Goal: Download file/media

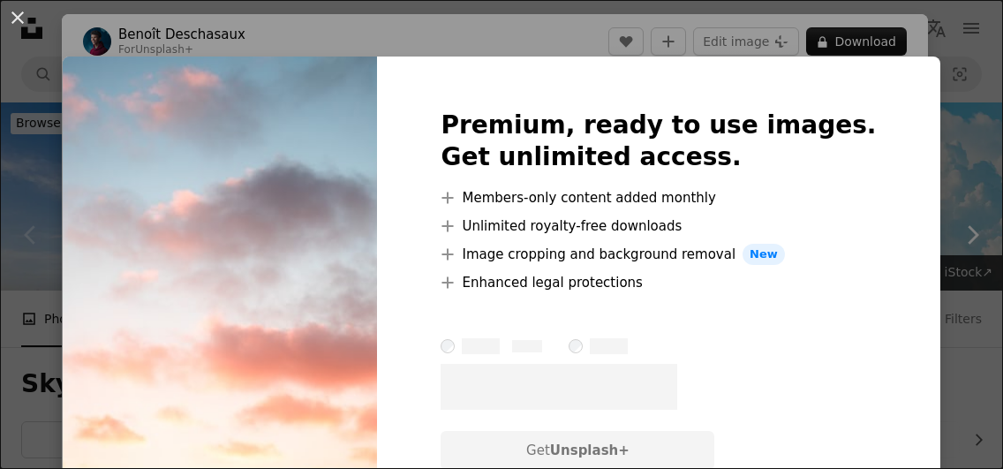
scroll to position [424, 0]
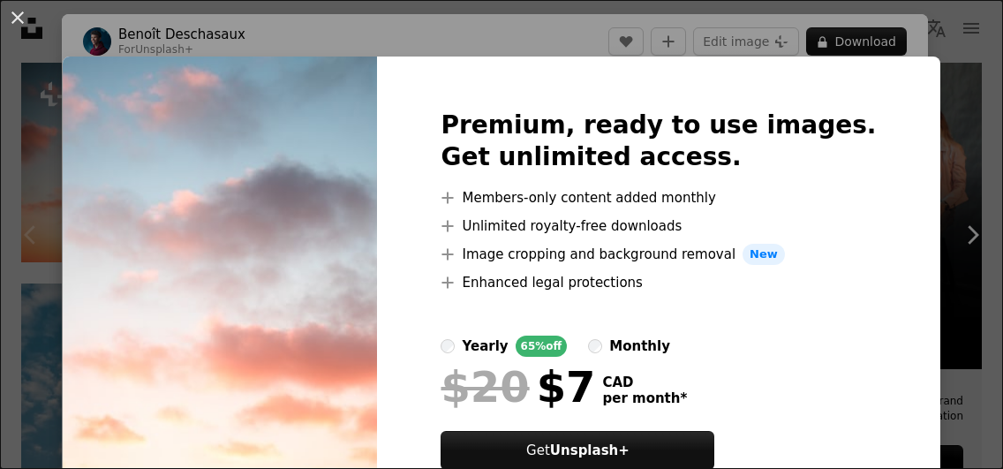
click at [919, 143] on div "An X shape Premium, ready to use images. Get unlimited access. A plus sign Memb…" at bounding box center [501, 234] width 1003 height 469
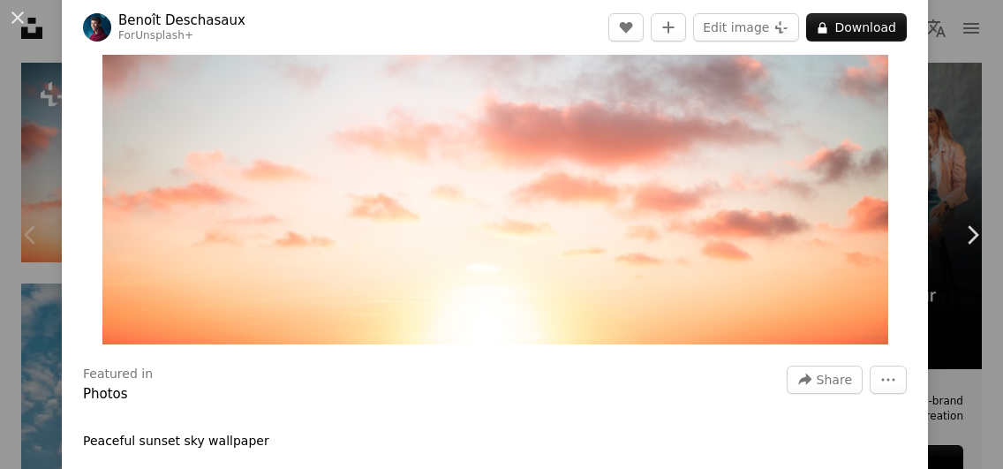
scroll to position [251, 0]
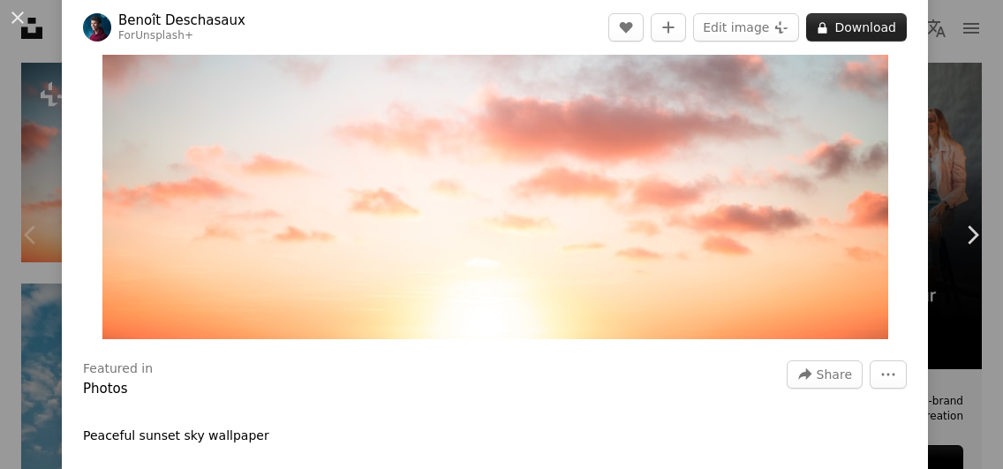
click at [900, 23] on button "A lock Download" at bounding box center [856, 27] width 101 height 28
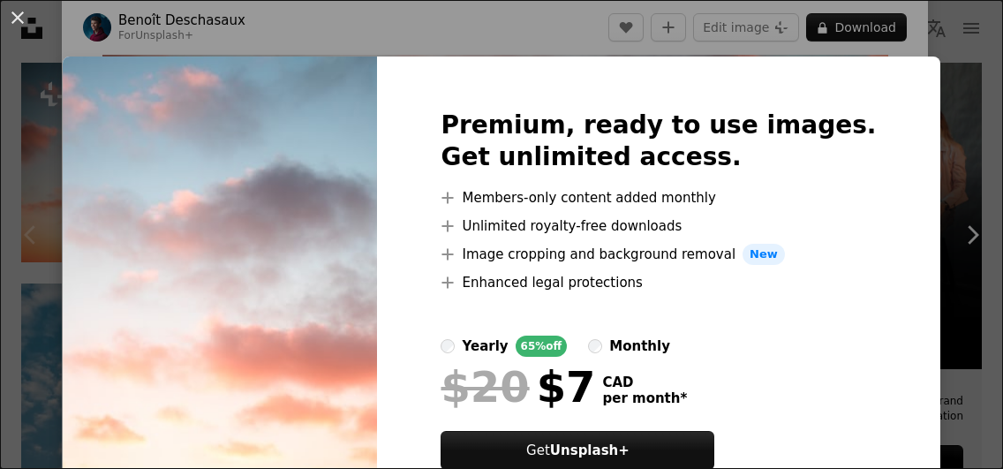
click at [84, 26] on div "An X shape Premium, ready to use images. Get unlimited access. A plus sign Memb…" at bounding box center [501, 234] width 1003 height 469
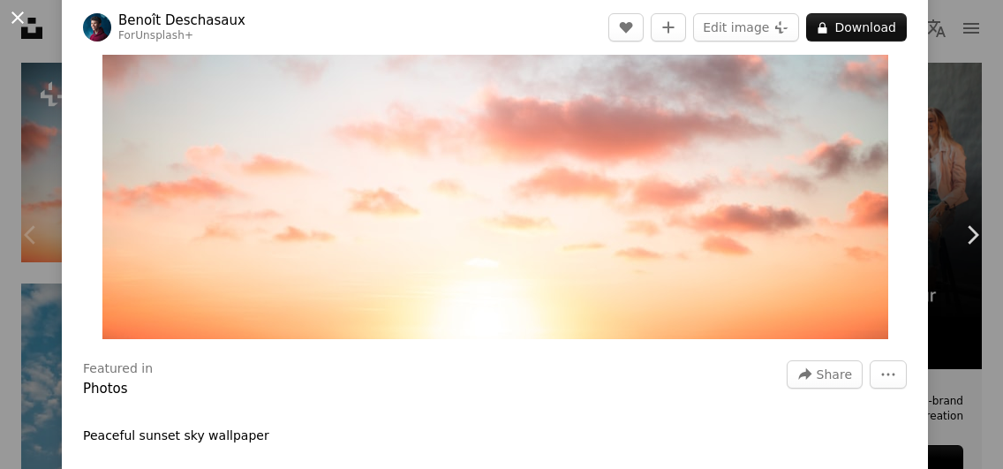
click at [22, 16] on button "An X shape" at bounding box center [17, 17] width 21 height 21
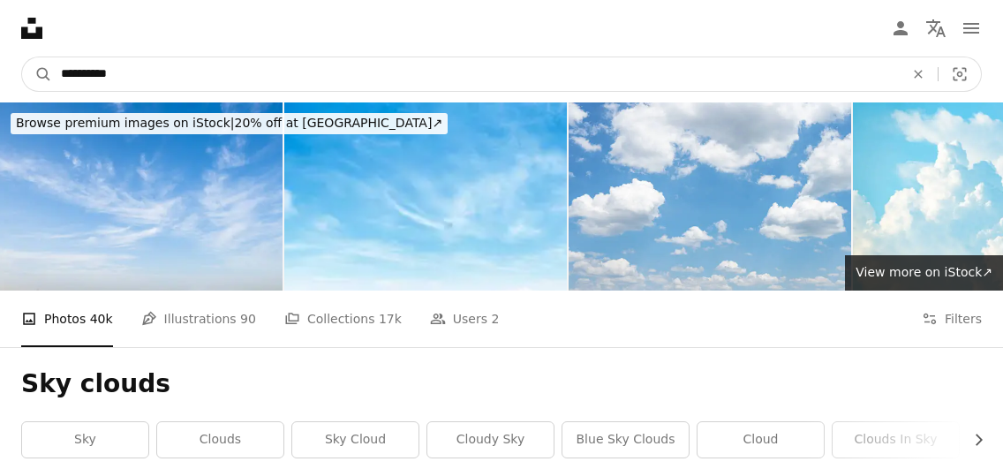
drag, startPoint x: 167, startPoint y: 64, endPoint x: 0, endPoint y: 64, distance: 166.9
type input "**********"
click button "A magnifying glass" at bounding box center [37, 74] width 30 height 34
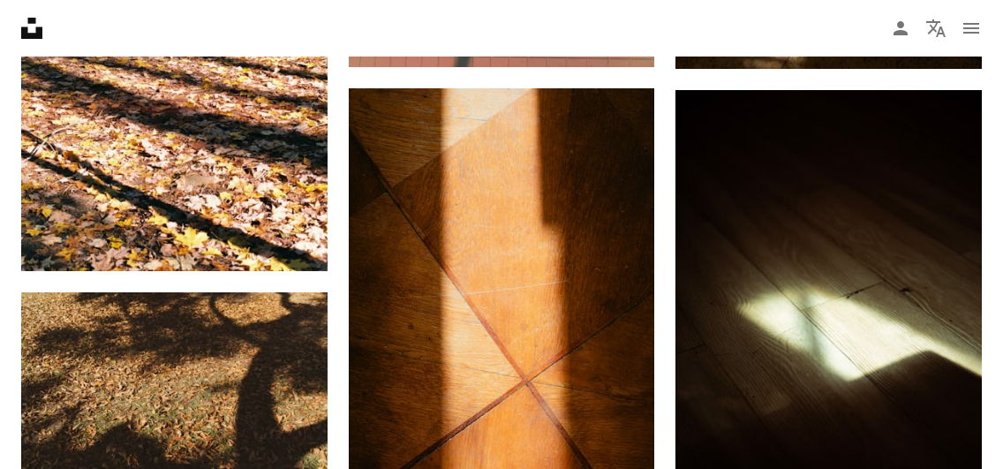
scroll to position [1643, 0]
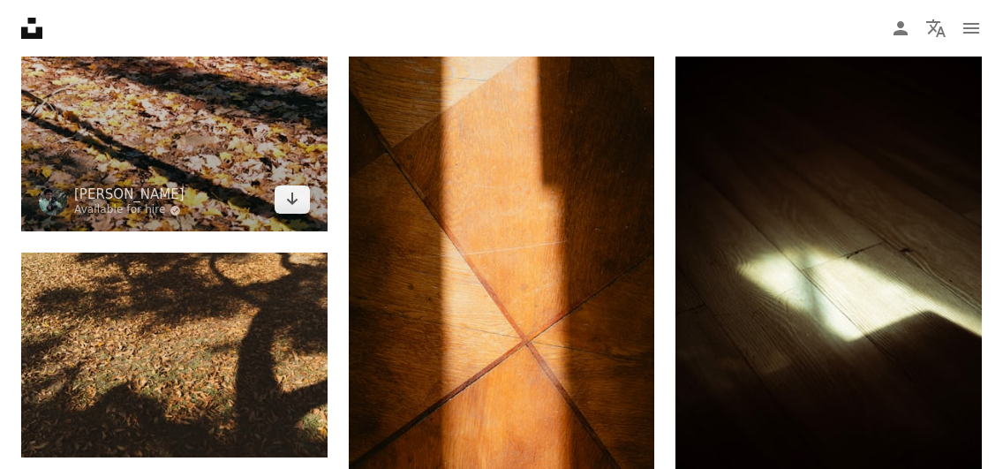
click at [230, 177] on img at bounding box center [174, 3] width 306 height 457
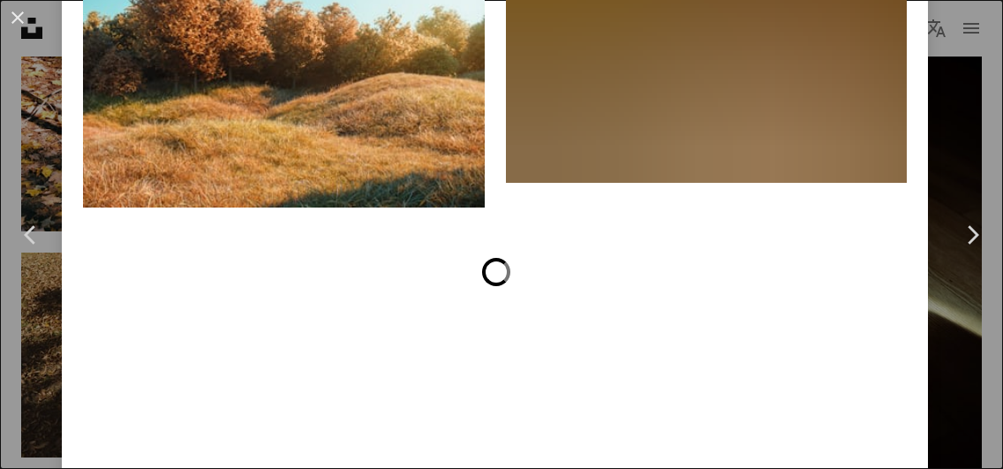
scroll to position [10868, 0]
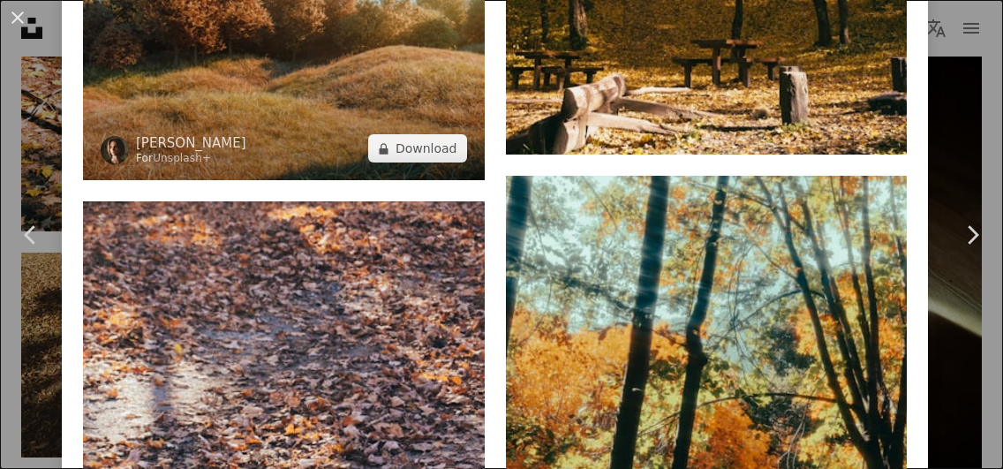
click at [396, 180] on img at bounding box center [284, 47] width 402 height 268
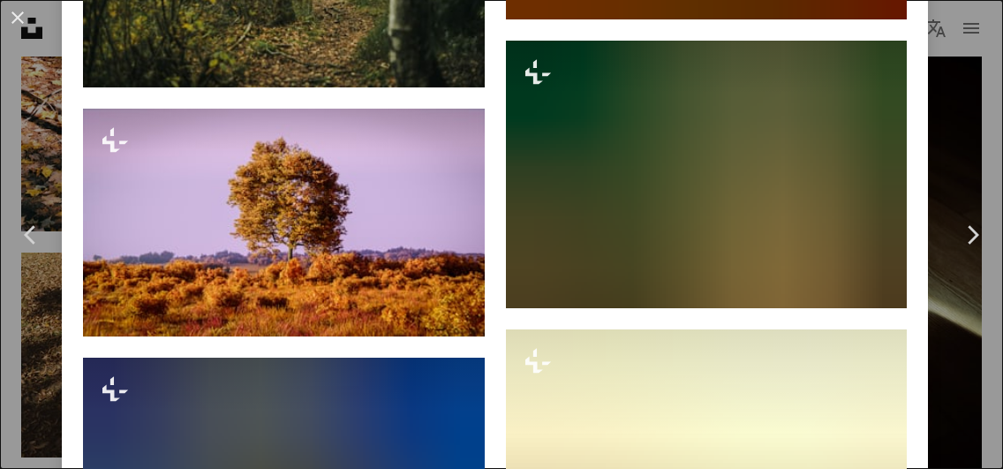
scroll to position [4379, 0]
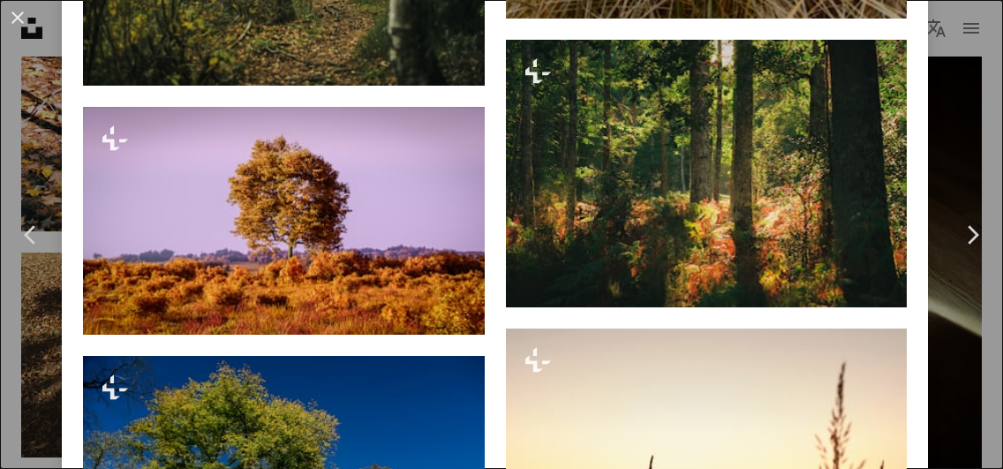
click at [971, 60] on div "An X shape Chevron left Chevron right [PERSON_NAME] For Unsplash+ A heart A plu…" at bounding box center [501, 234] width 1003 height 469
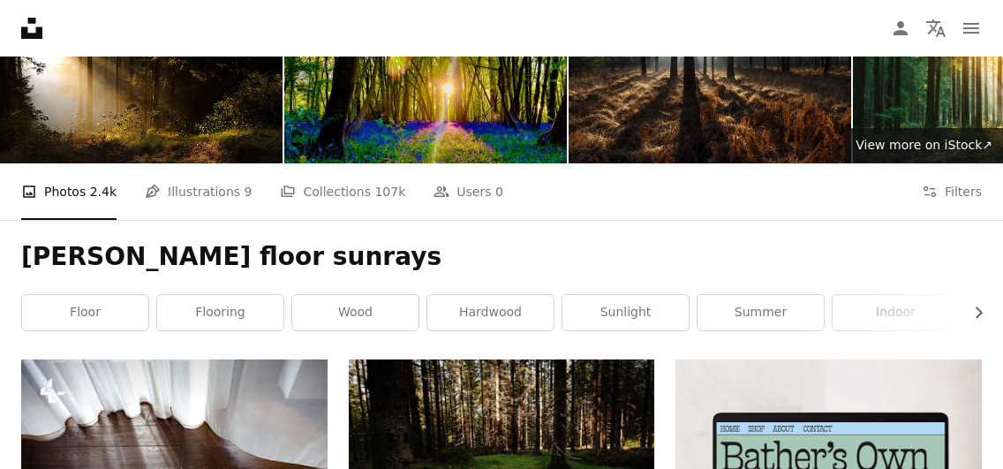
scroll to position [133, 0]
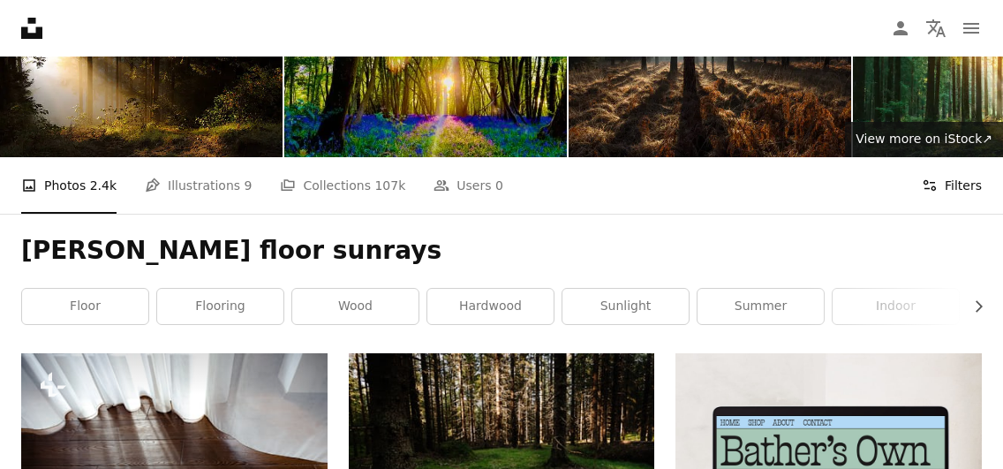
click at [946, 193] on button "Filters Filters" at bounding box center [952, 185] width 60 height 57
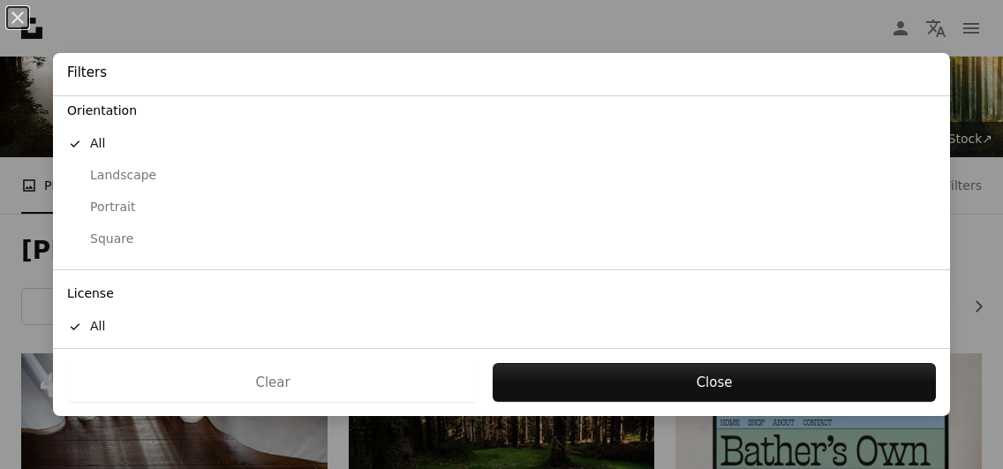
scroll to position [232, 0]
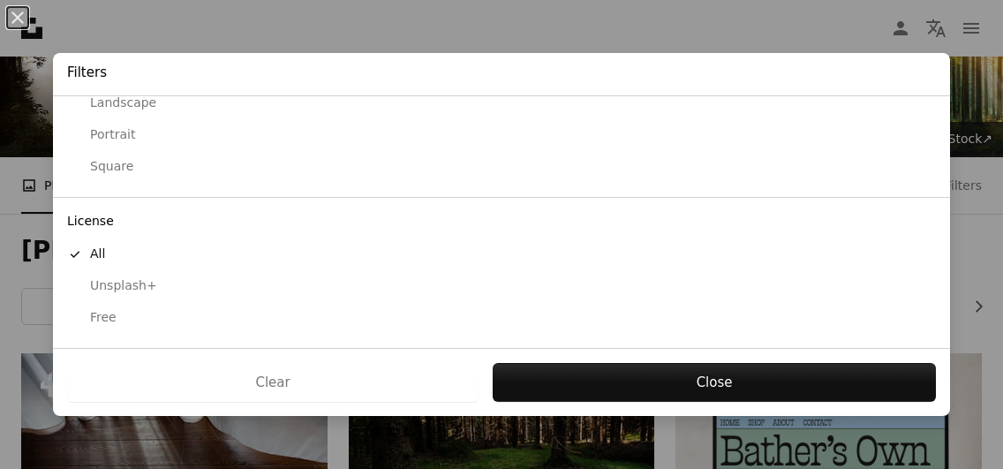
click at [104, 323] on div "Free" at bounding box center [501, 318] width 869 height 18
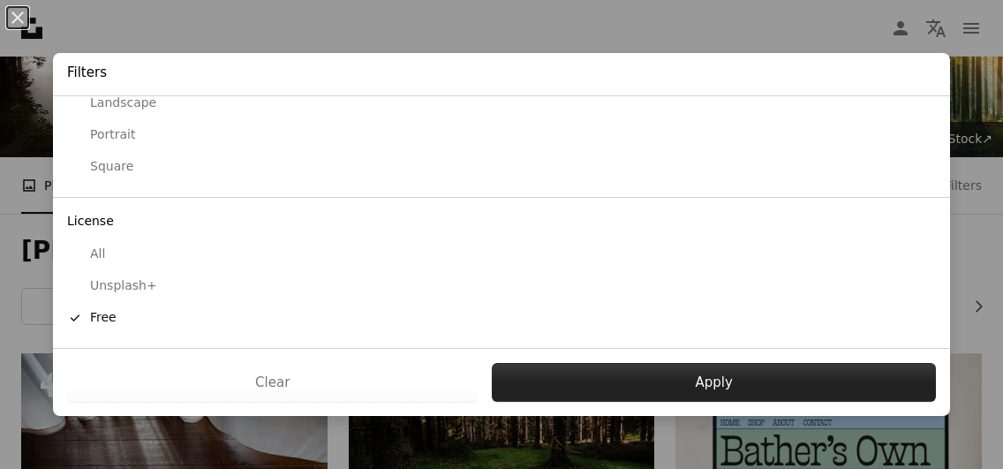
click at [667, 370] on button "Apply" at bounding box center [714, 382] width 444 height 39
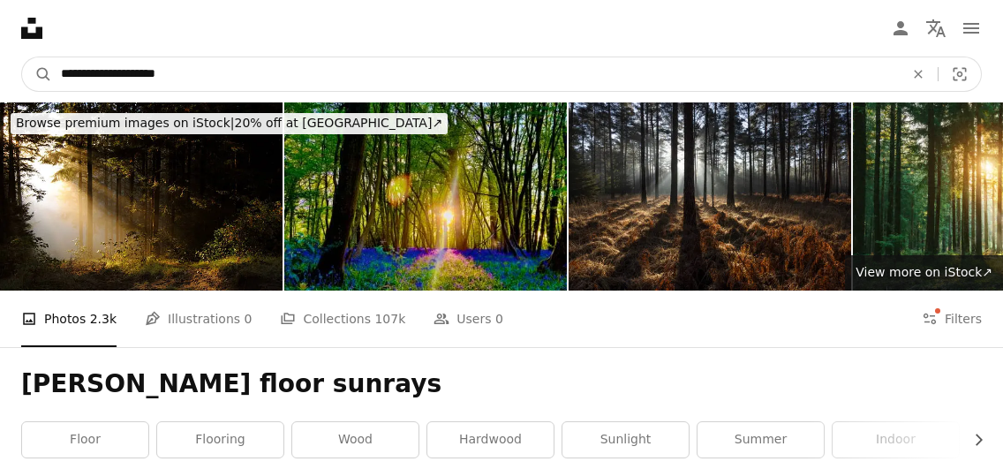
drag, startPoint x: 125, startPoint y: 76, endPoint x: 98, endPoint y: 75, distance: 27.4
click at [98, 75] on input "**********" at bounding box center [475, 74] width 847 height 34
type input "**********"
click at [958, 67] on icon "Visual search" at bounding box center [960, 74] width 42 height 18
click at [410, 72] on input "**********" at bounding box center [475, 74] width 847 height 34
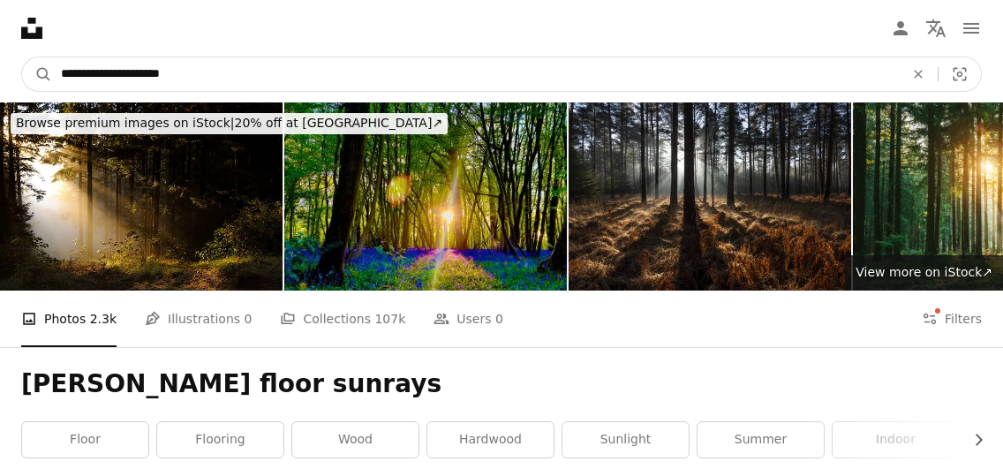
click button "A magnifying glass" at bounding box center [37, 74] width 30 height 34
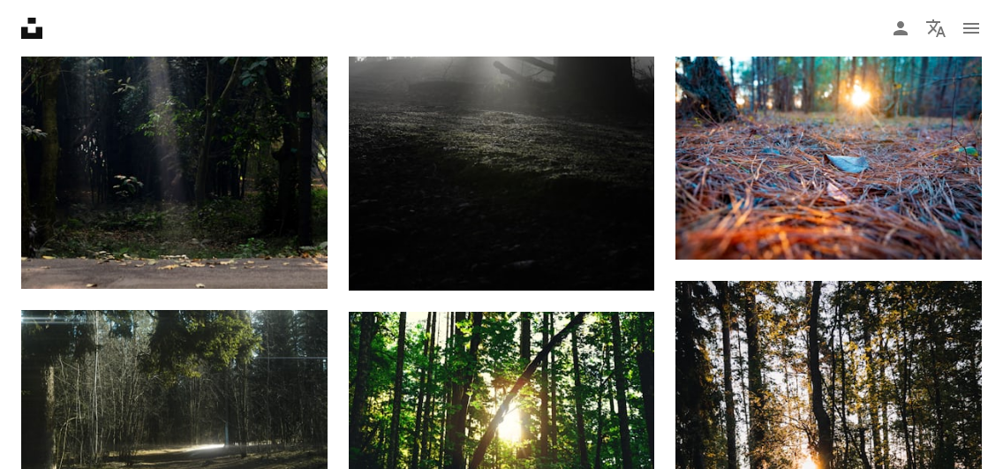
scroll to position [884, 0]
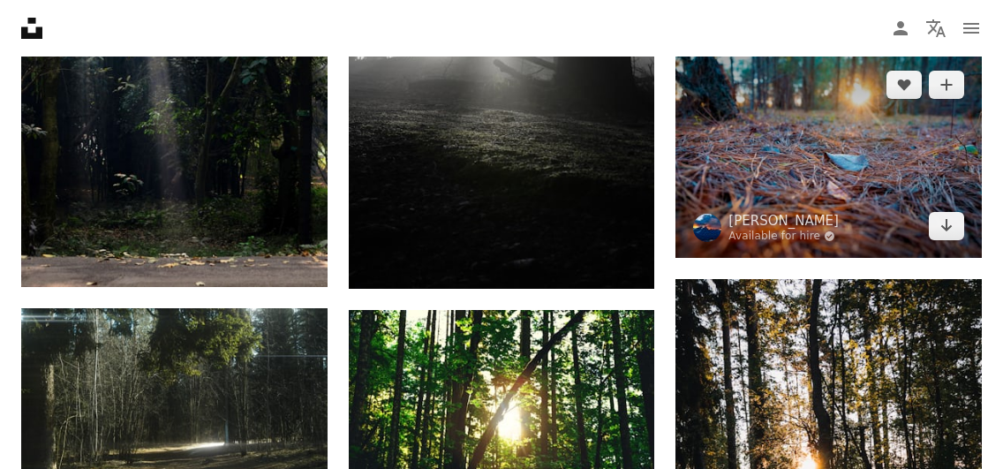
click at [800, 185] on img at bounding box center [829, 155] width 306 height 204
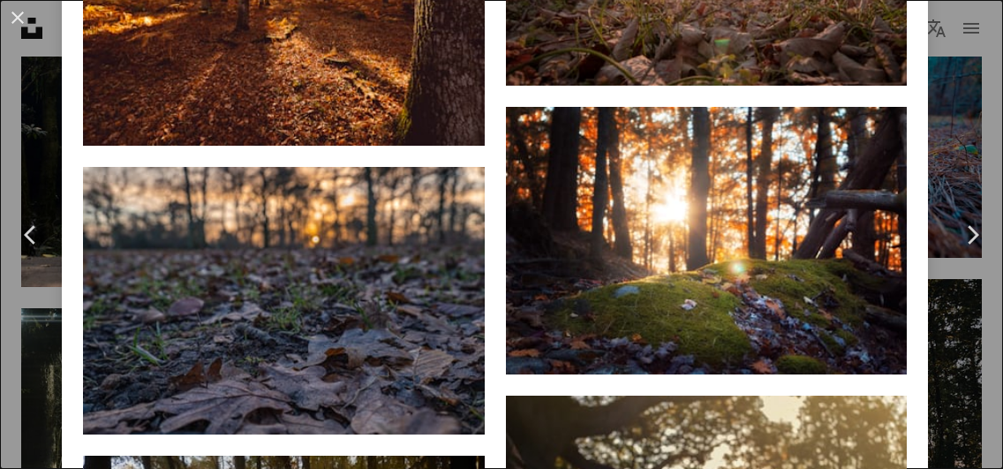
scroll to position [1659, 0]
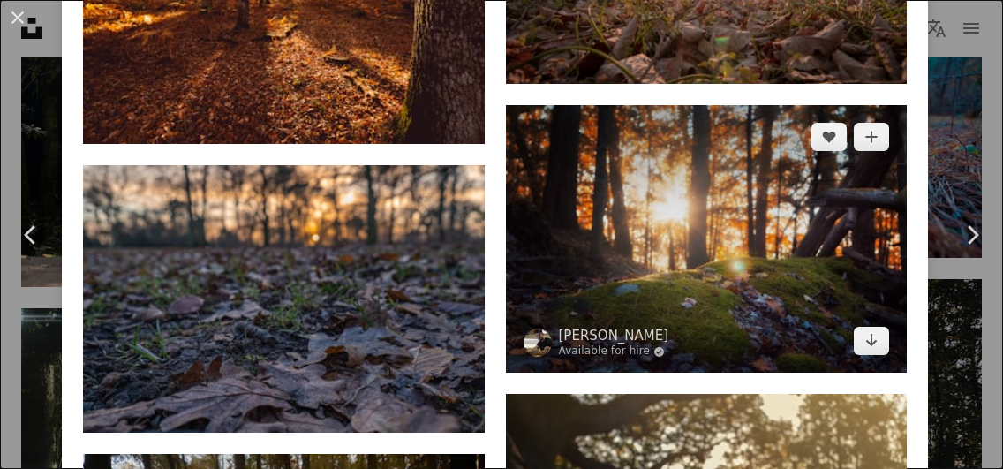
click at [806, 200] on img at bounding box center [707, 239] width 402 height 268
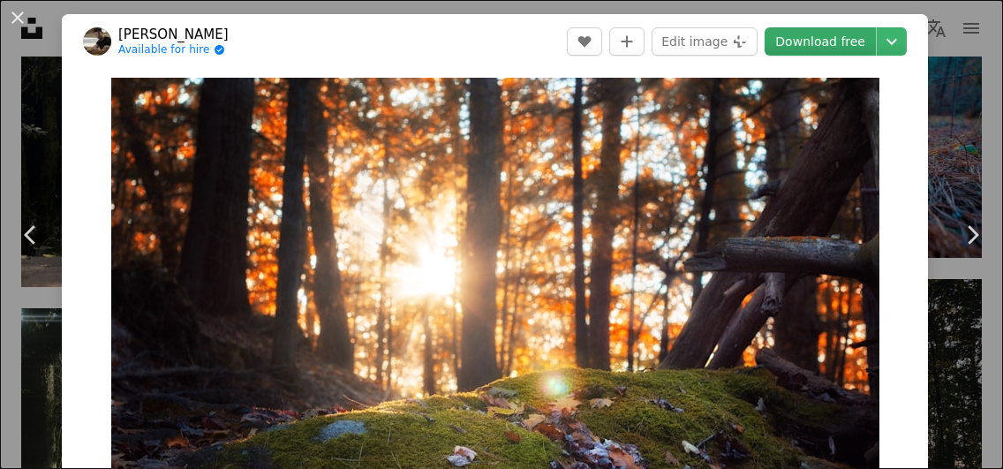
click at [864, 46] on link "Download free" at bounding box center [820, 41] width 111 height 28
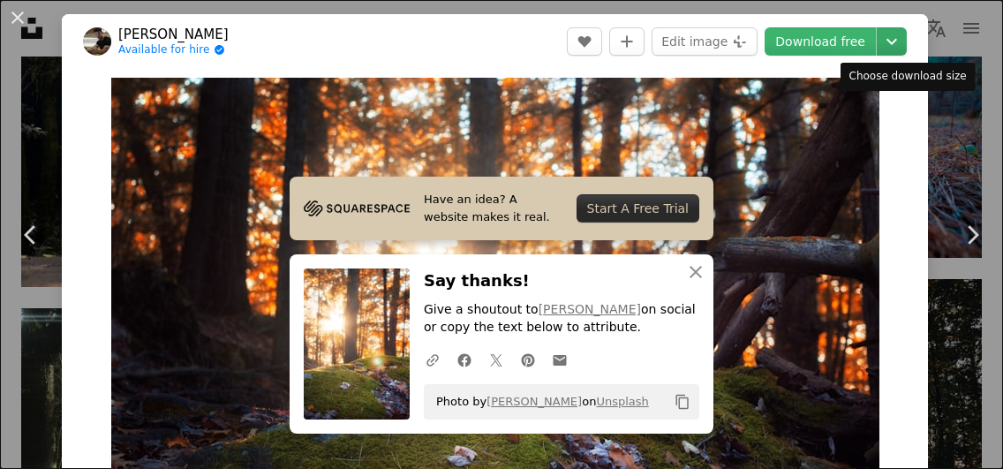
click at [902, 38] on icon "Chevron down" at bounding box center [892, 41] width 28 height 21
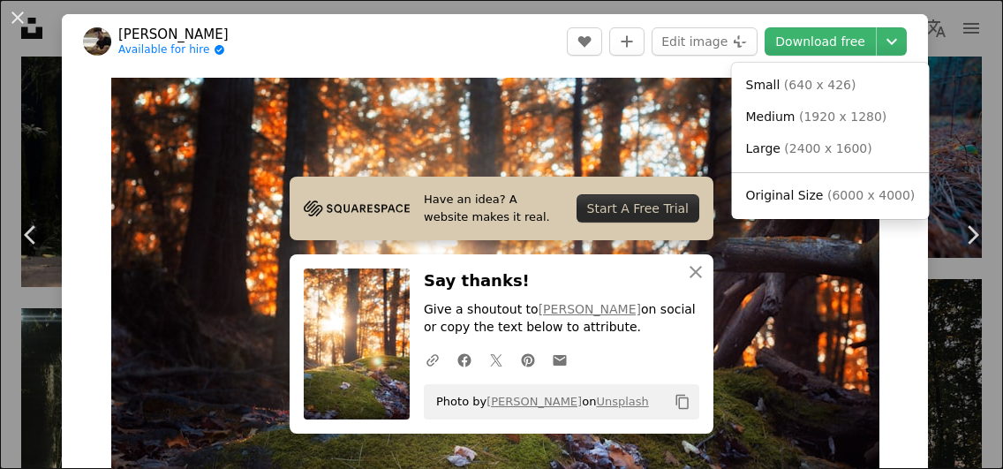
click at [887, 278] on dialog "An X shape Chevron left Chevron right Have an idea? A website makes it real. St…" at bounding box center [501, 234] width 1003 height 469
click at [906, 38] on icon "Chevron down" at bounding box center [892, 41] width 28 height 21
click at [781, 197] on span "Original Size" at bounding box center [785, 195] width 78 height 14
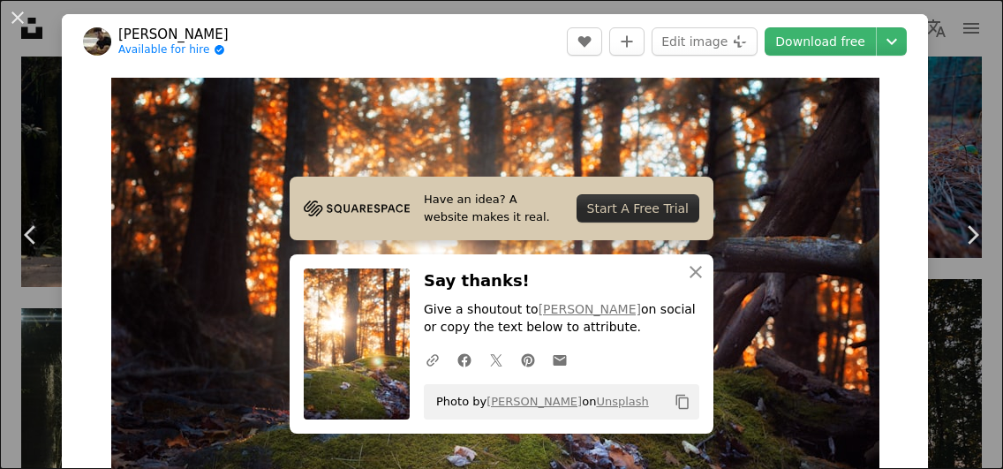
click at [964, 53] on div "An X shape Chevron left Chevron right Have an idea? A website makes it real. St…" at bounding box center [501, 234] width 1003 height 469
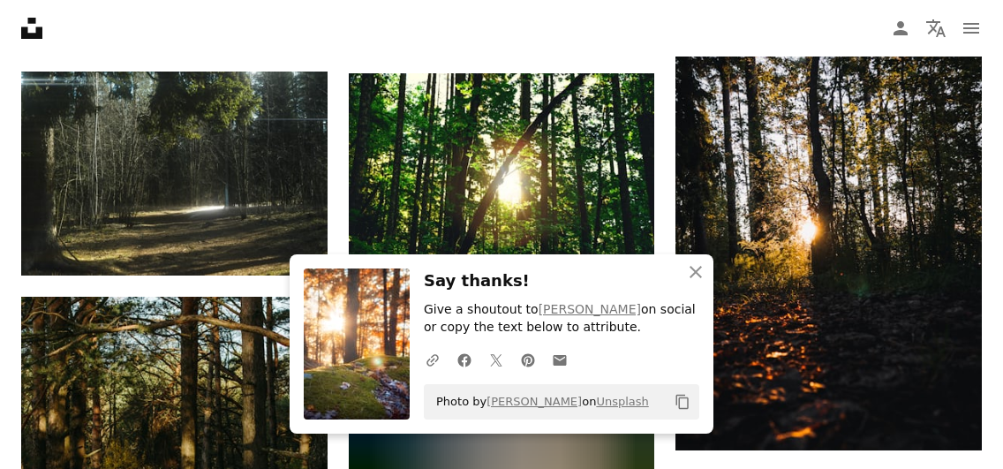
scroll to position [1138, 0]
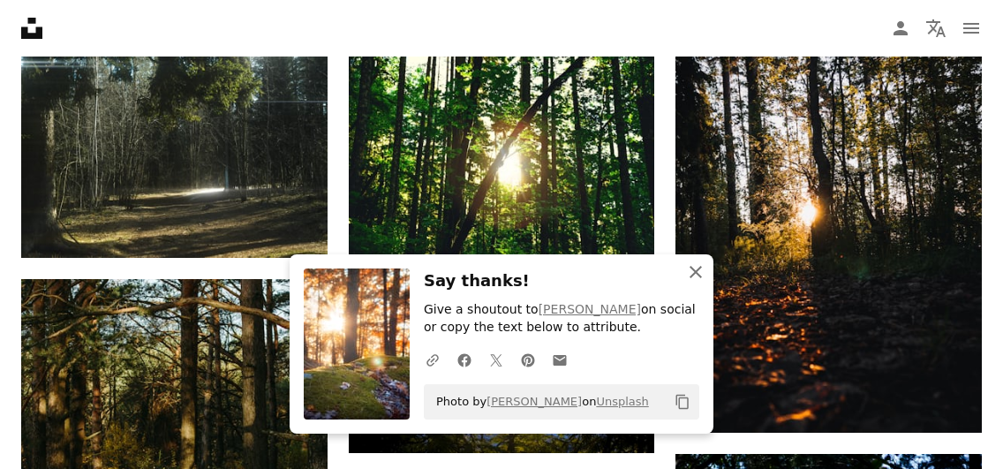
click at [694, 271] on icon "button" at bounding box center [696, 272] width 12 height 12
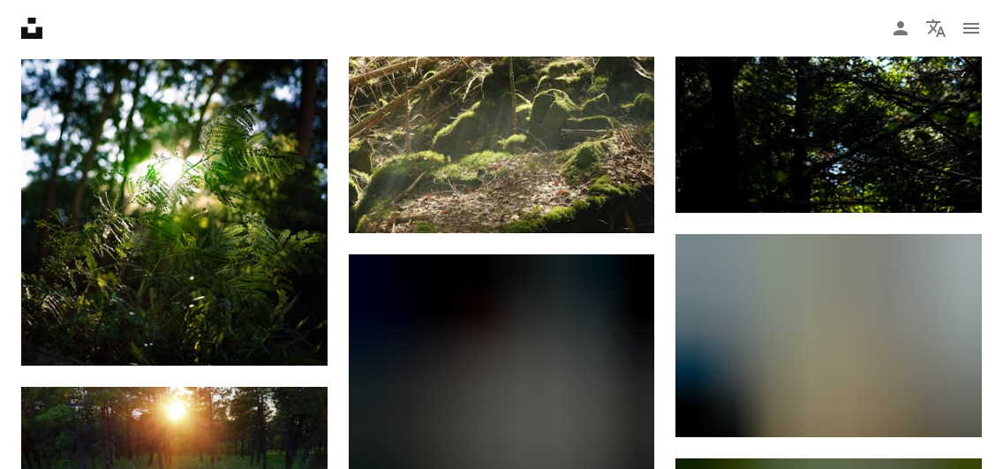
scroll to position [1842, 0]
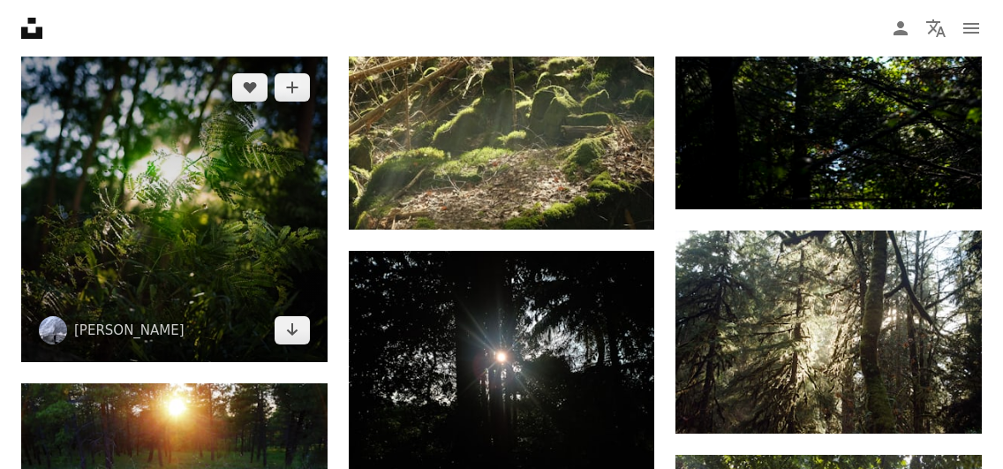
click at [268, 194] on img at bounding box center [174, 209] width 306 height 306
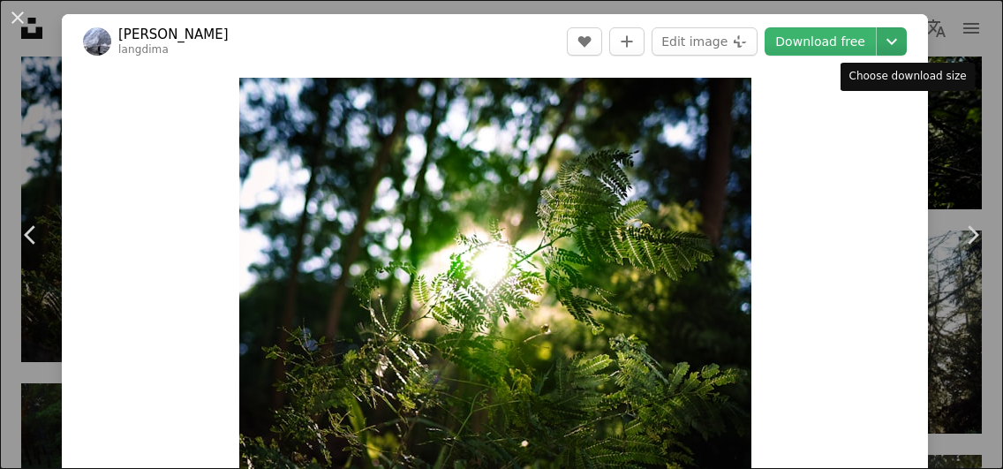
click at [896, 43] on icon "Chevron down" at bounding box center [892, 41] width 28 height 21
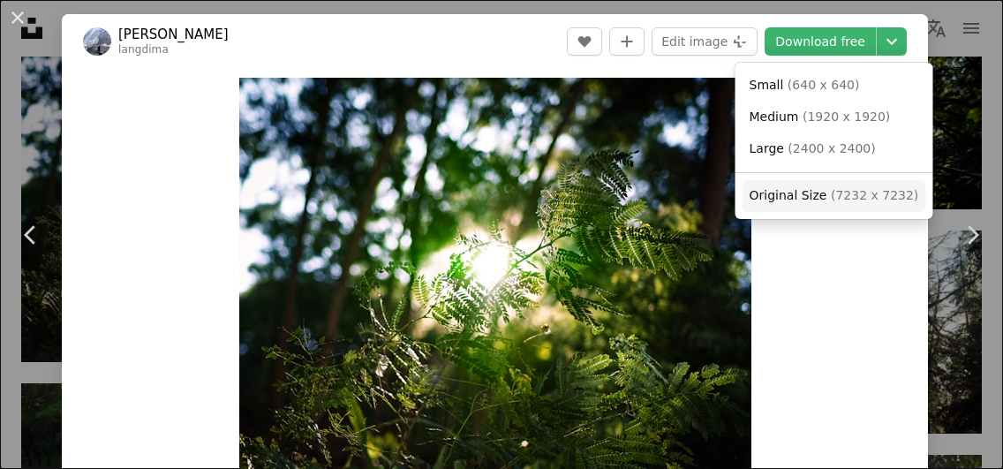
click at [767, 200] on span "Original Size" at bounding box center [789, 195] width 78 height 14
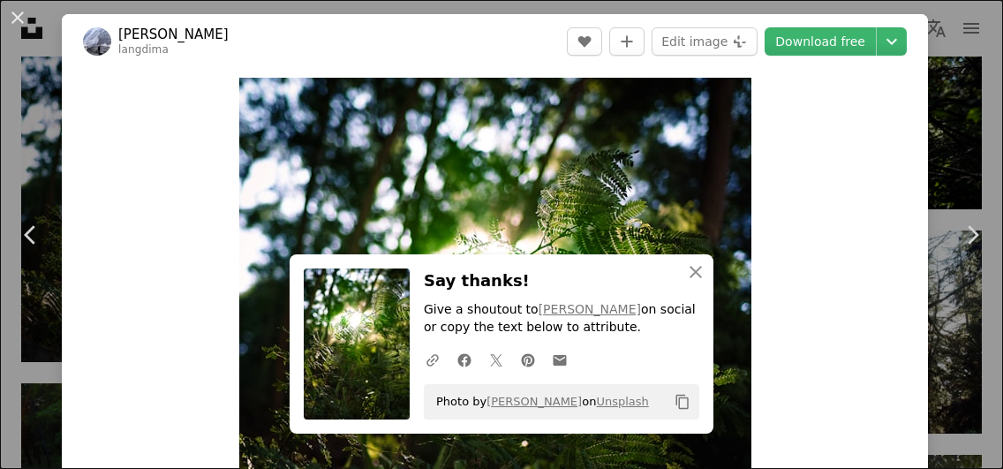
click at [959, 114] on div "An X shape Chevron left Chevron right An X shape Close Say thanks! Give a shout…" at bounding box center [501, 234] width 1003 height 469
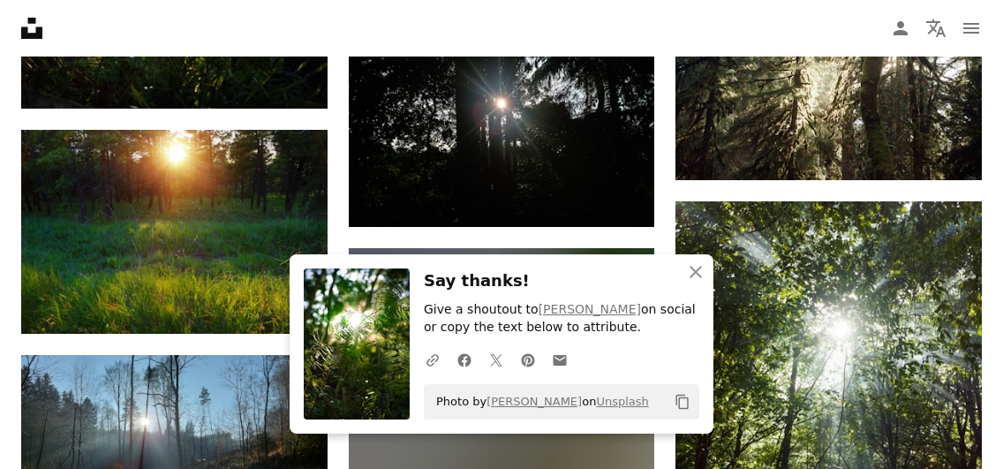
scroll to position [2101, 0]
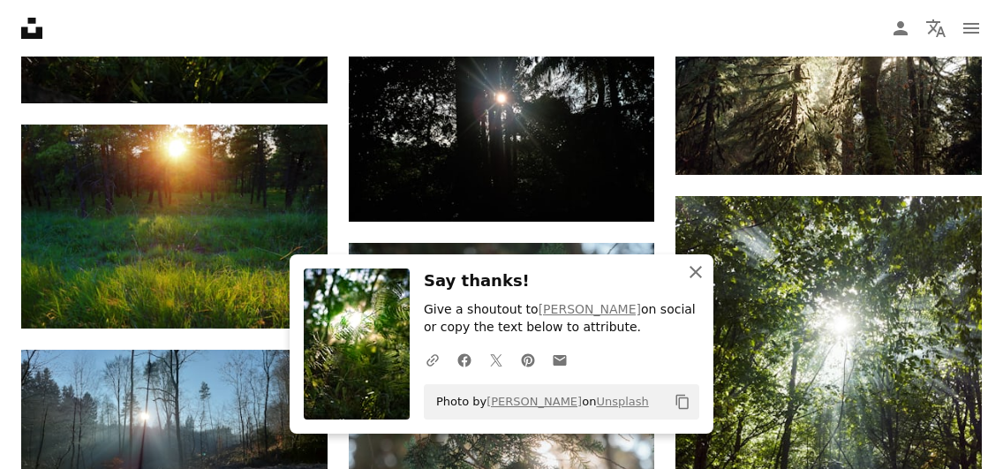
click at [692, 273] on icon "An X shape" at bounding box center [695, 271] width 21 height 21
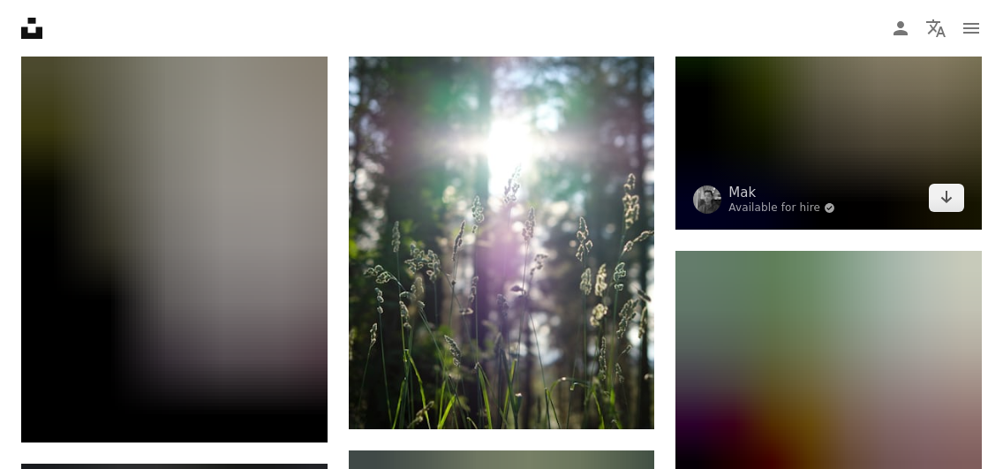
scroll to position [2909, 0]
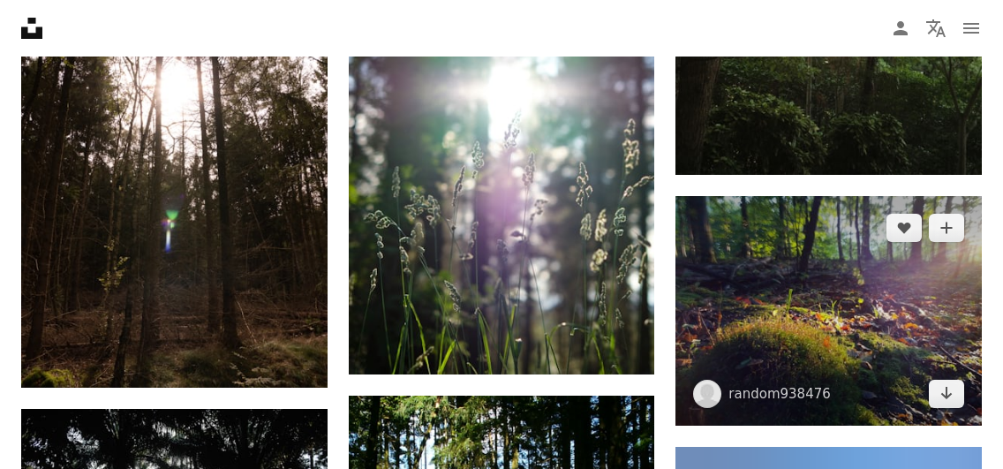
click at [969, 292] on img at bounding box center [829, 311] width 306 height 230
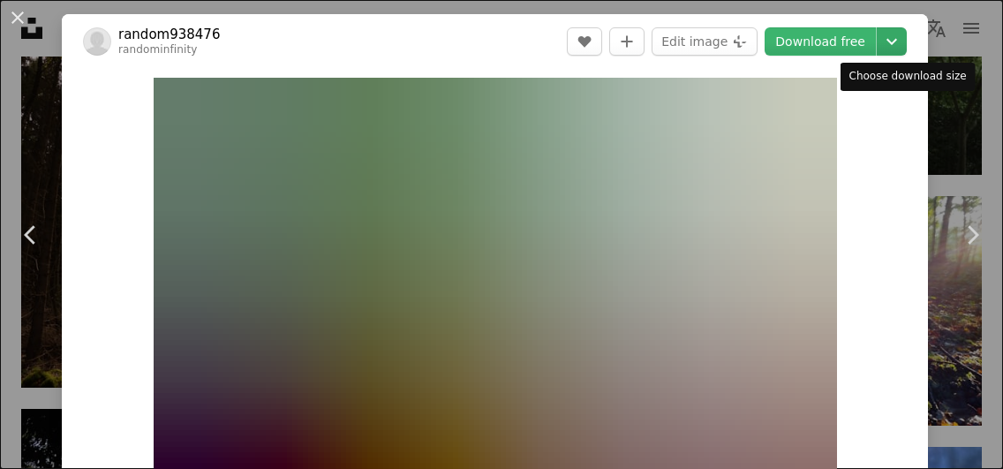
click at [899, 40] on icon "Chevron down" at bounding box center [892, 41] width 28 height 21
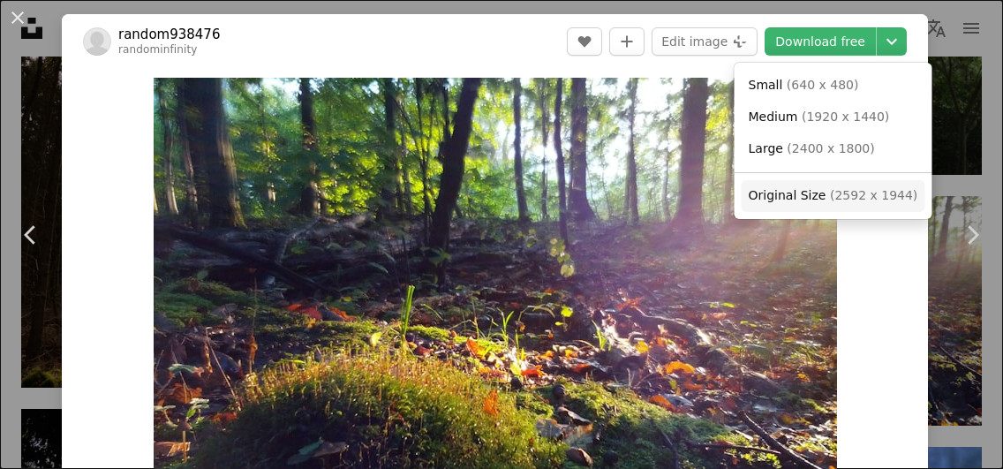
click at [809, 195] on span "Original Size" at bounding box center [788, 195] width 78 height 14
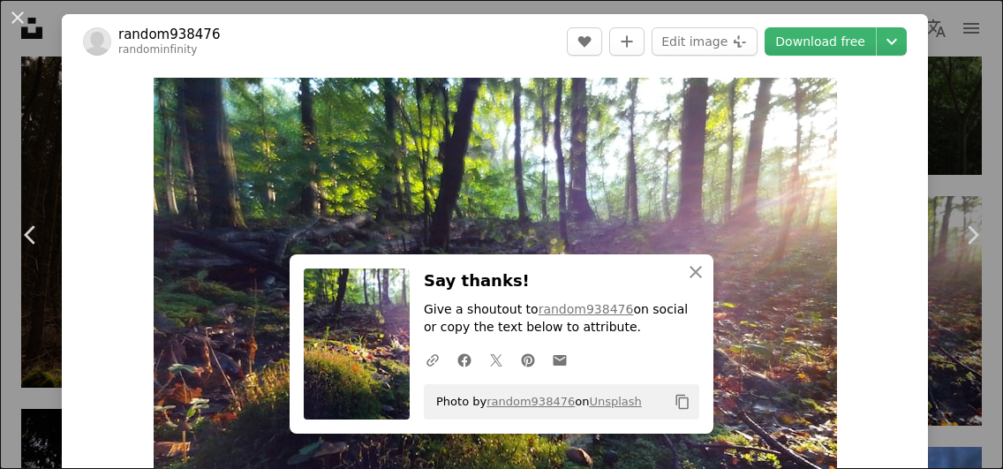
click at [965, 138] on div "An X shape Chevron left Chevron right An X shape Close Say thanks! Give a shout…" at bounding box center [501, 234] width 1003 height 469
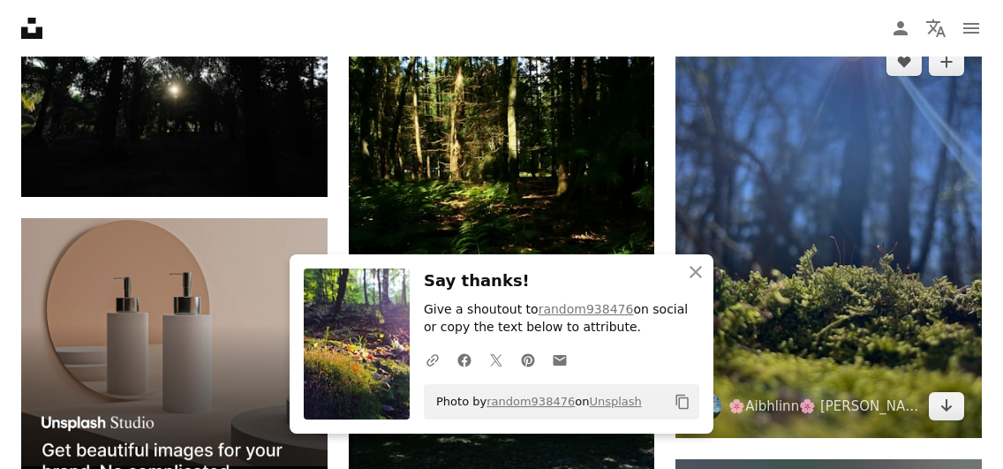
scroll to position [3337, 0]
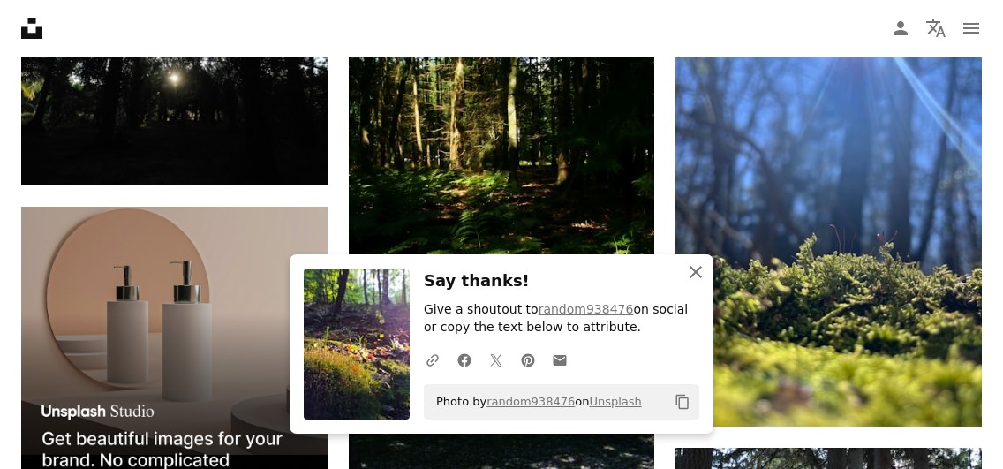
click at [693, 265] on icon "An X shape" at bounding box center [695, 271] width 21 height 21
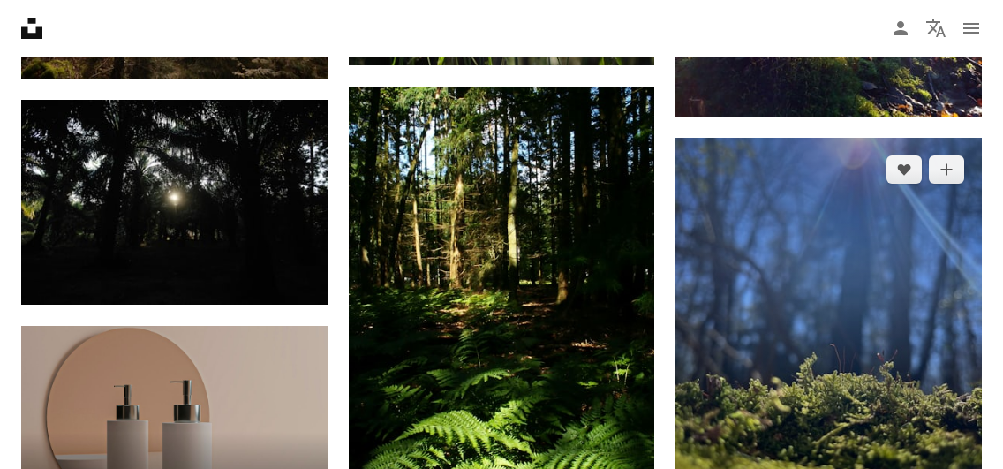
scroll to position [3214, 0]
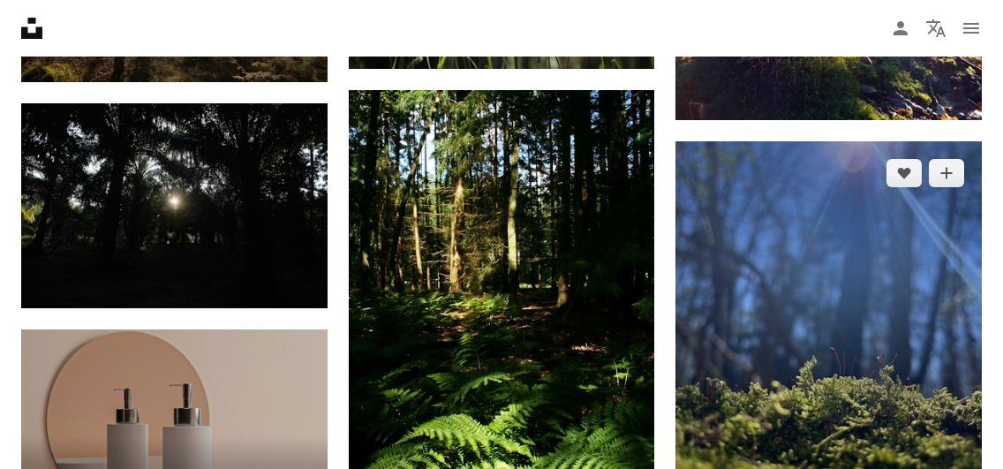
click at [919, 223] on img at bounding box center [829, 345] width 306 height 408
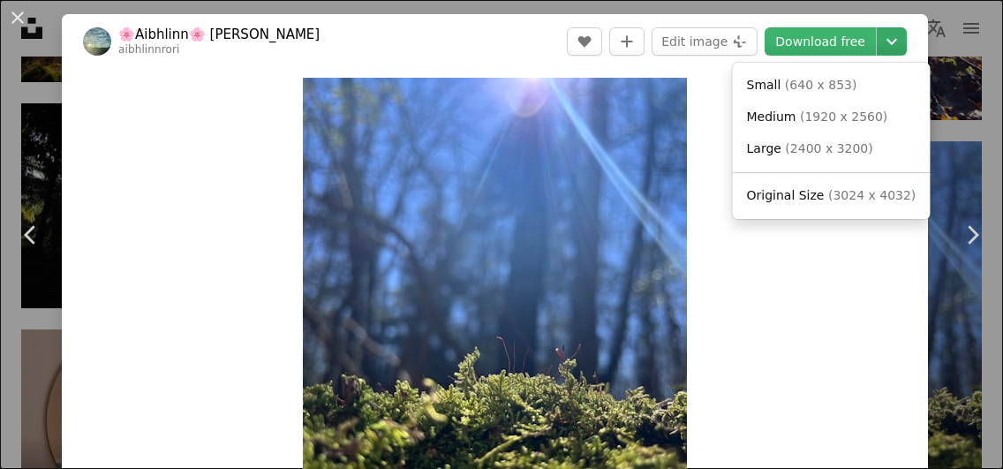
click at [902, 44] on icon "Chevron down" at bounding box center [892, 41] width 28 height 21
click at [791, 199] on span "Original Size" at bounding box center [786, 195] width 78 height 14
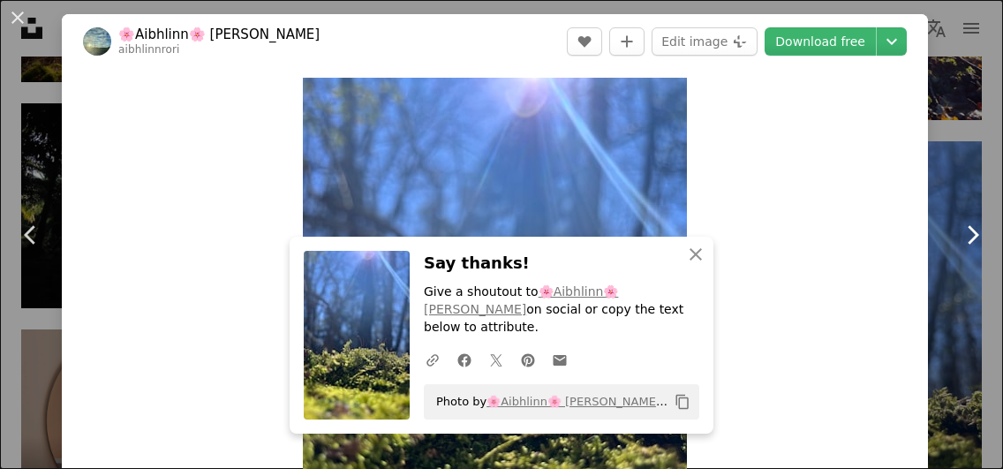
click at [999, 230] on link "Chevron right" at bounding box center [972, 235] width 62 height 170
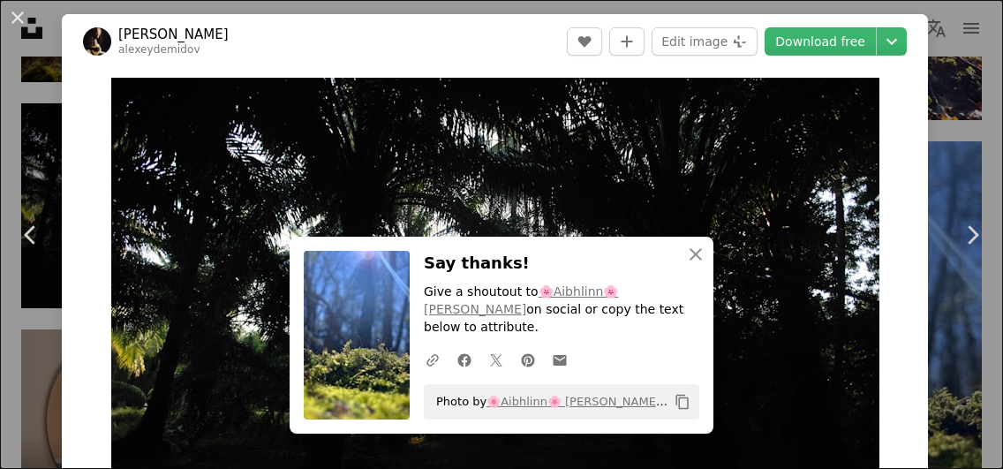
click at [964, 126] on div "An X shape Chevron left Chevron right An X shape Close Say thanks! Give a shout…" at bounding box center [501, 234] width 1003 height 469
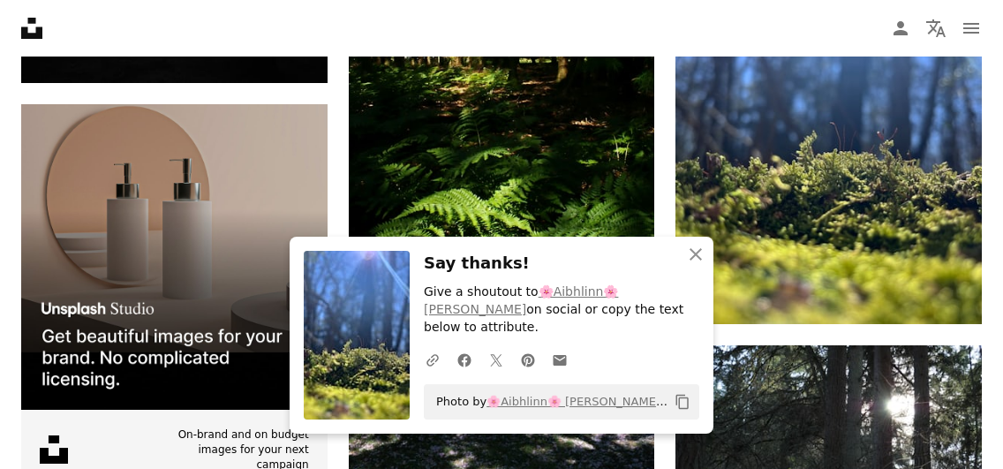
scroll to position [3469, 0]
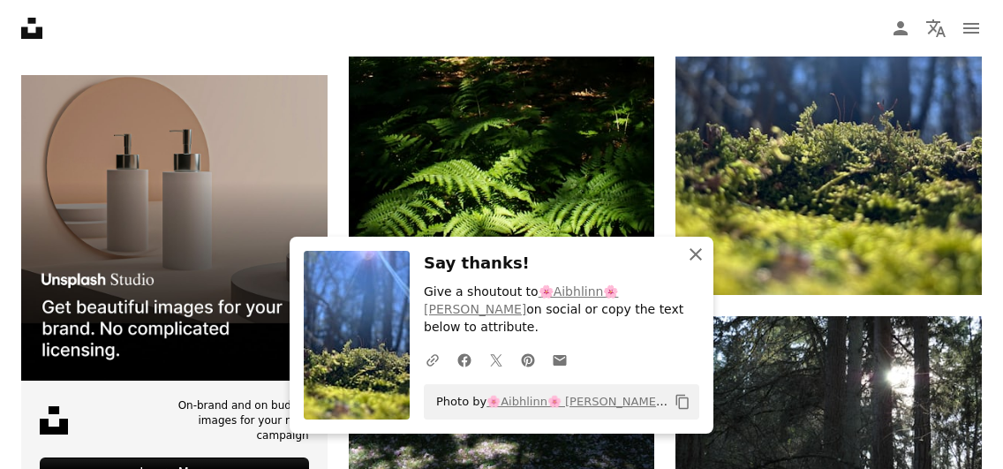
click at [698, 265] on icon "An X shape" at bounding box center [695, 254] width 21 height 21
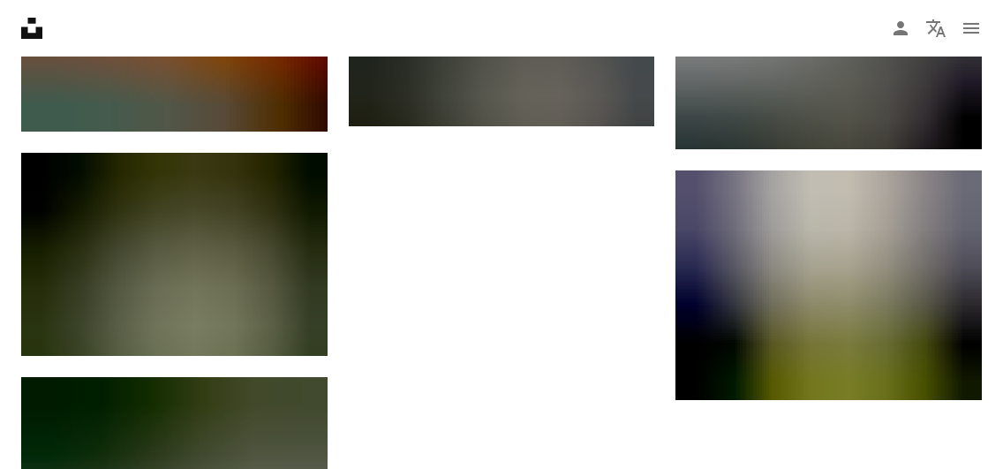
scroll to position [4803, 0]
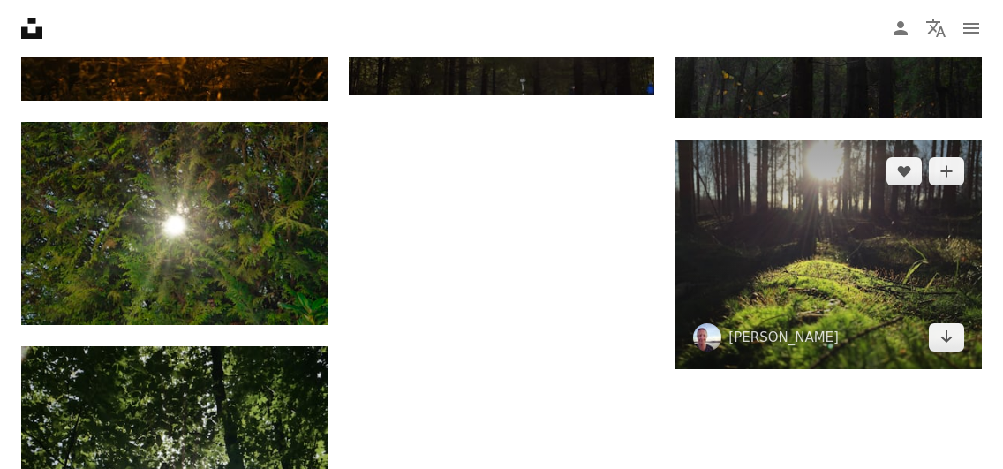
click at [893, 230] on img at bounding box center [829, 255] width 306 height 230
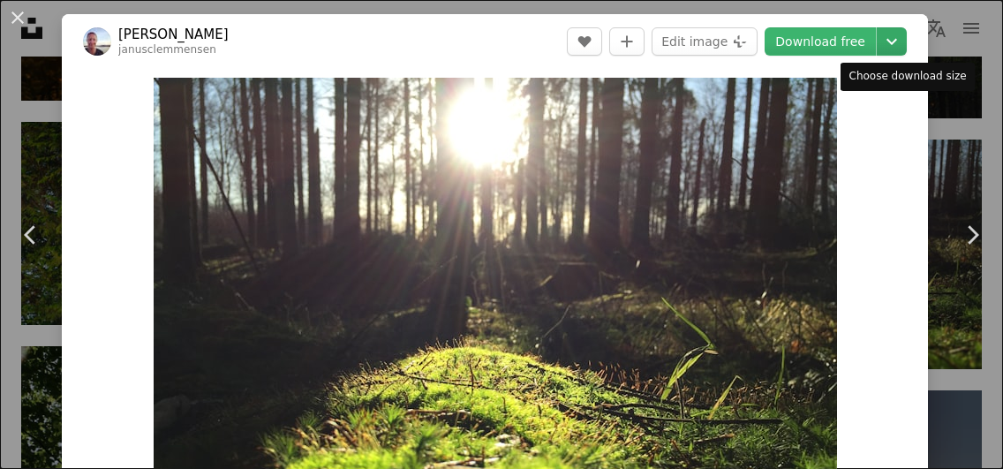
click at [906, 43] on icon "Chevron down" at bounding box center [892, 41] width 28 height 21
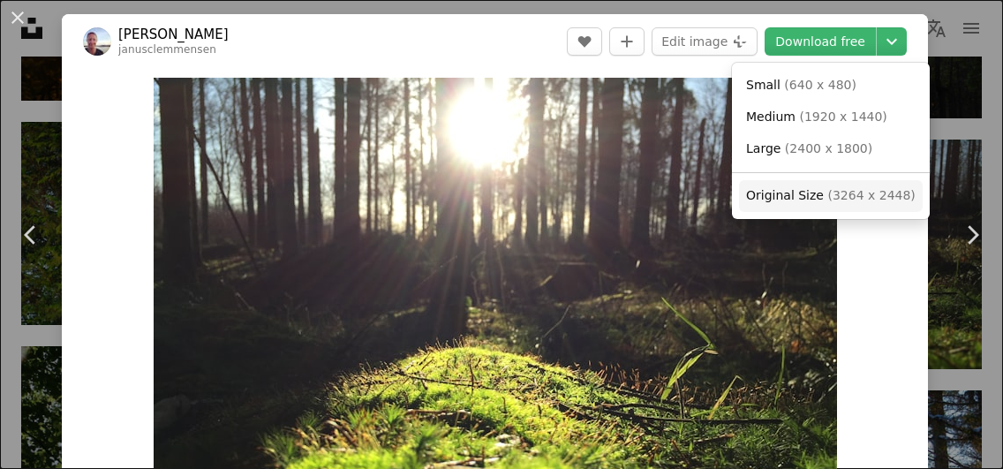
click at [796, 198] on span "Original Size" at bounding box center [785, 195] width 78 height 14
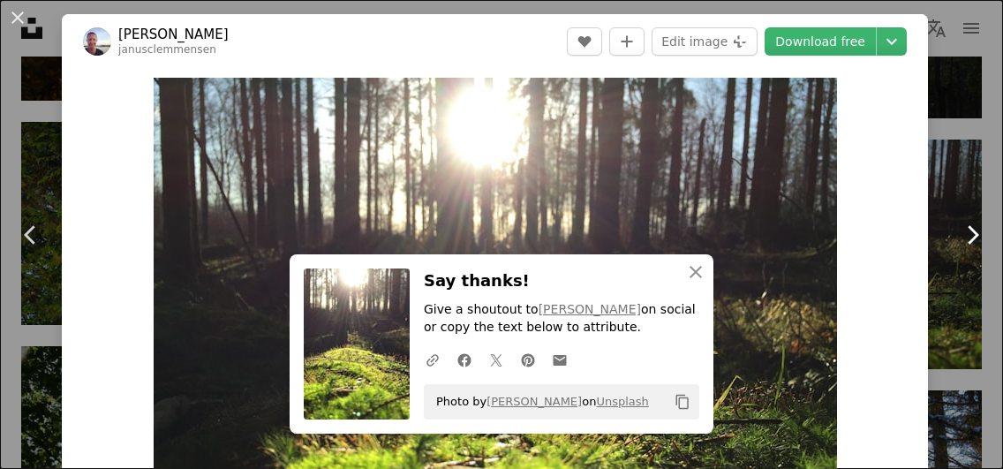
click at [993, 205] on link "Chevron right" at bounding box center [972, 235] width 62 height 170
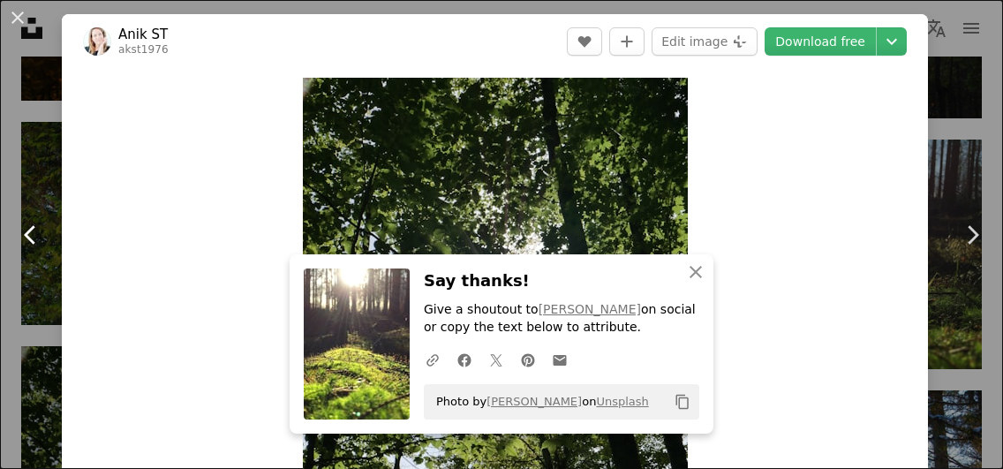
click at [29, 173] on link "Chevron left" at bounding box center [31, 235] width 62 height 170
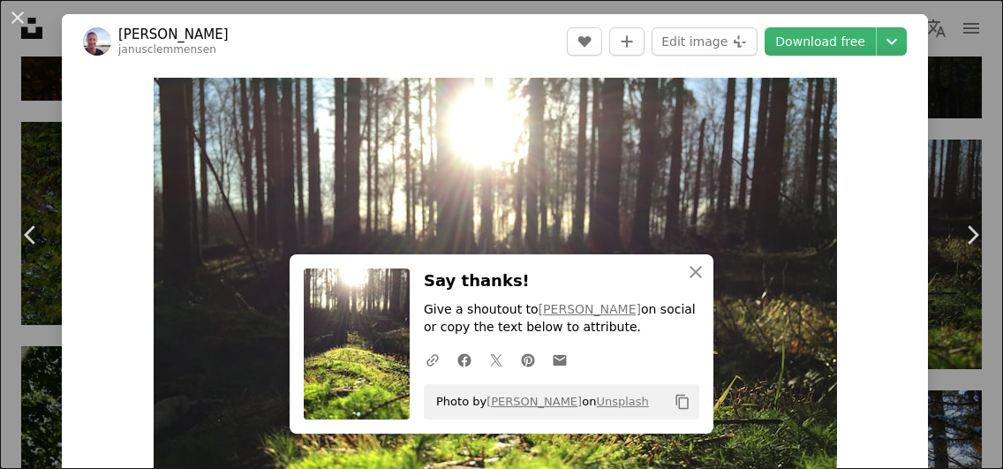
click at [917, 109] on div "Zoom in" at bounding box center [495, 334] width 866 height 531
click at [362, 12] on div "An X shape Chevron left Chevron right An X shape Close Say thanks! Give a shout…" at bounding box center [501, 234] width 1003 height 469
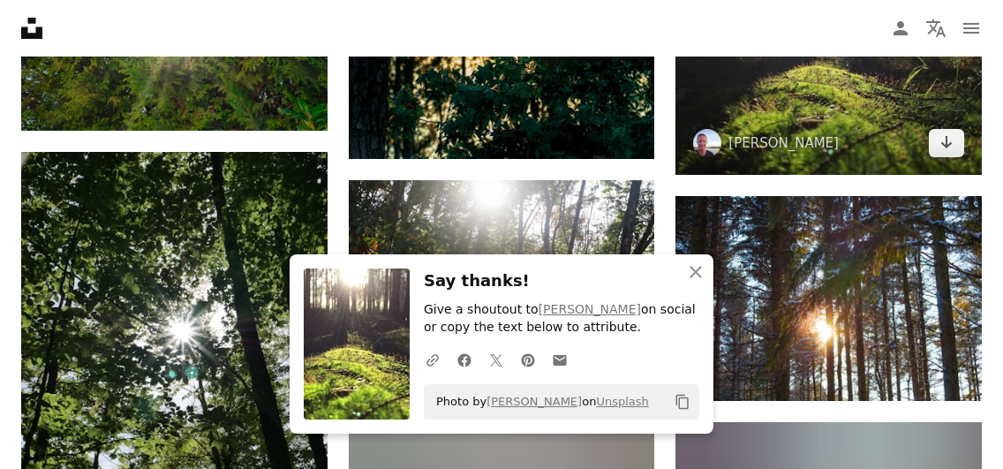
scroll to position [5039, 0]
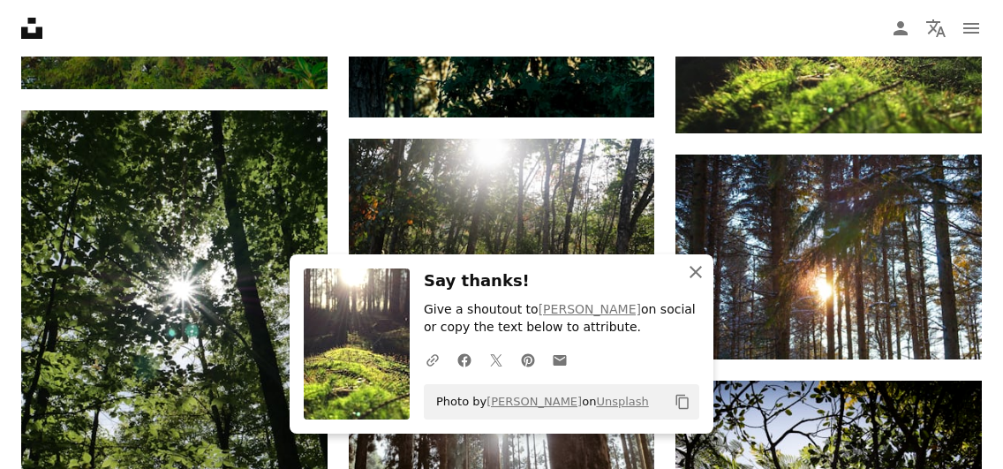
click at [699, 278] on icon "An X shape" at bounding box center [695, 271] width 21 height 21
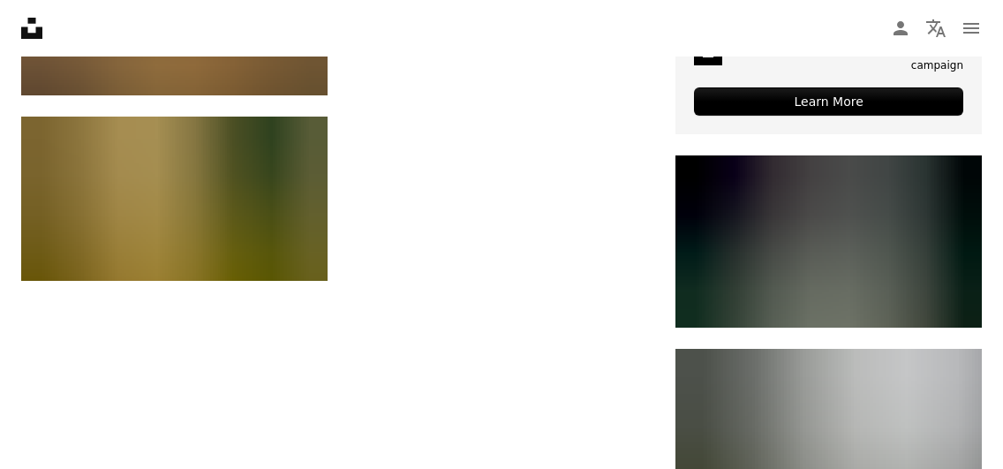
scroll to position [6870, 0]
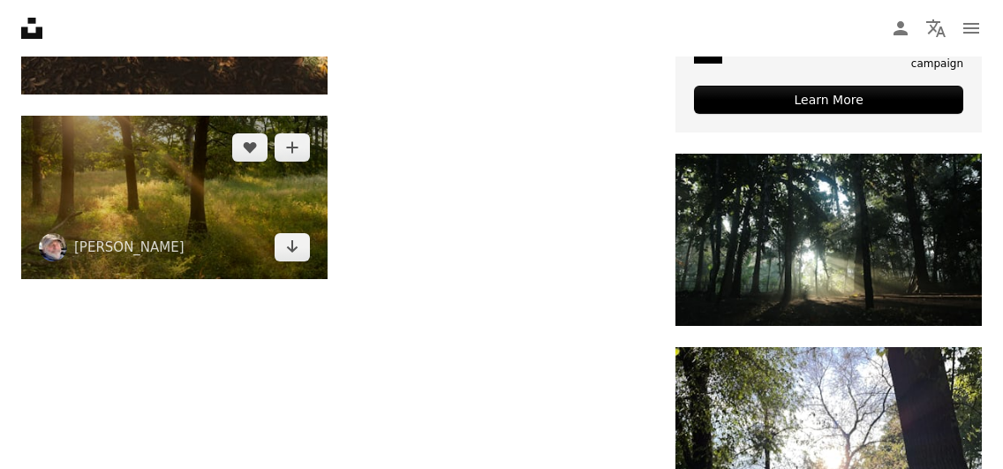
click at [168, 199] on img at bounding box center [174, 197] width 306 height 163
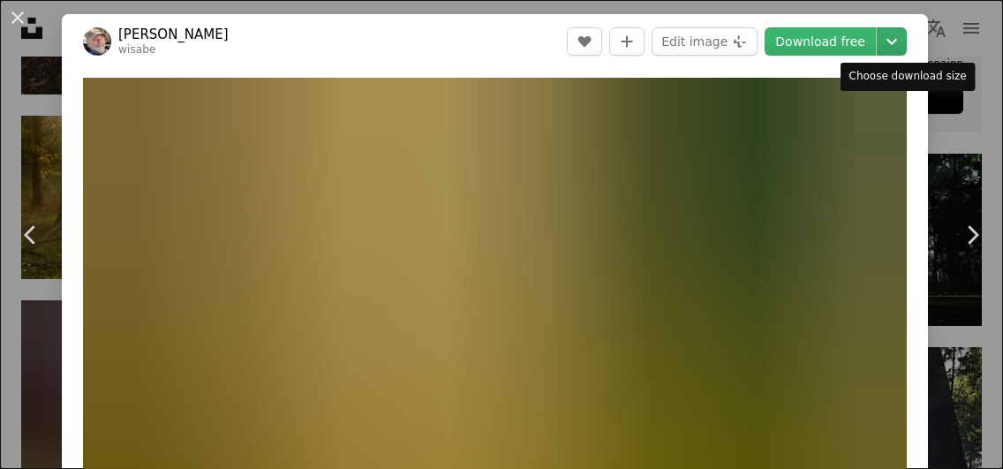
click at [905, 48] on icon "Chevron down" at bounding box center [892, 41] width 28 height 21
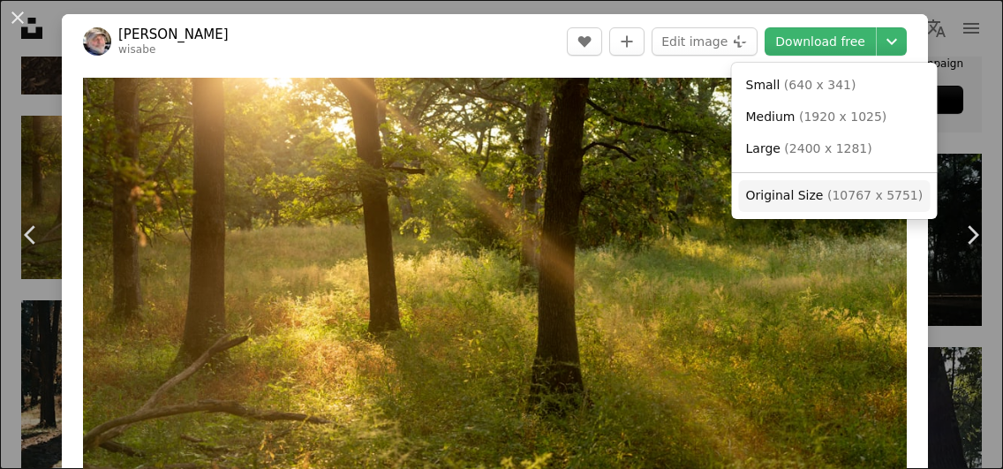
click at [797, 200] on span "Original Size" at bounding box center [785, 195] width 78 height 14
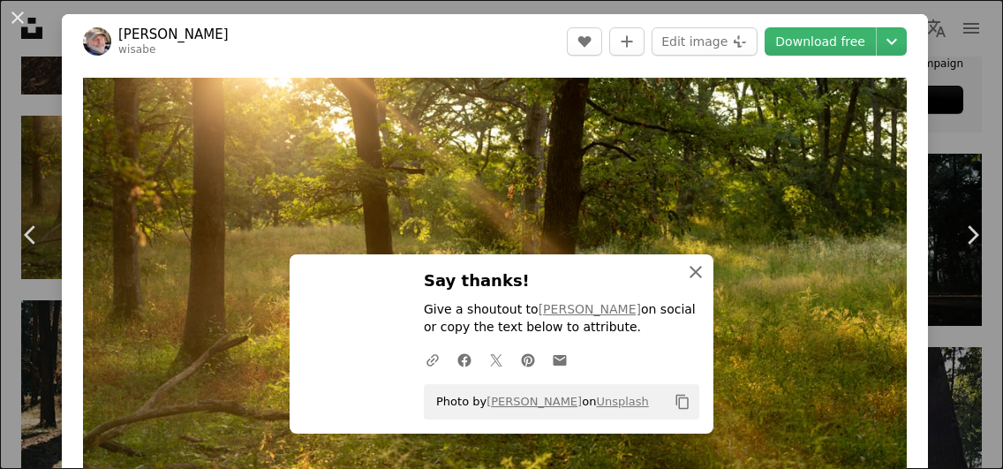
click at [696, 271] on icon "button" at bounding box center [696, 272] width 12 height 12
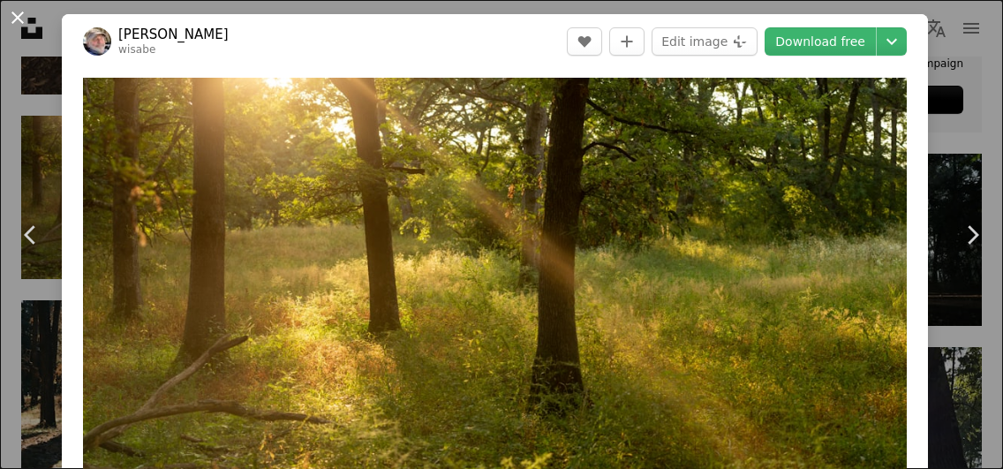
click at [17, 20] on button "An X shape" at bounding box center [17, 17] width 21 height 21
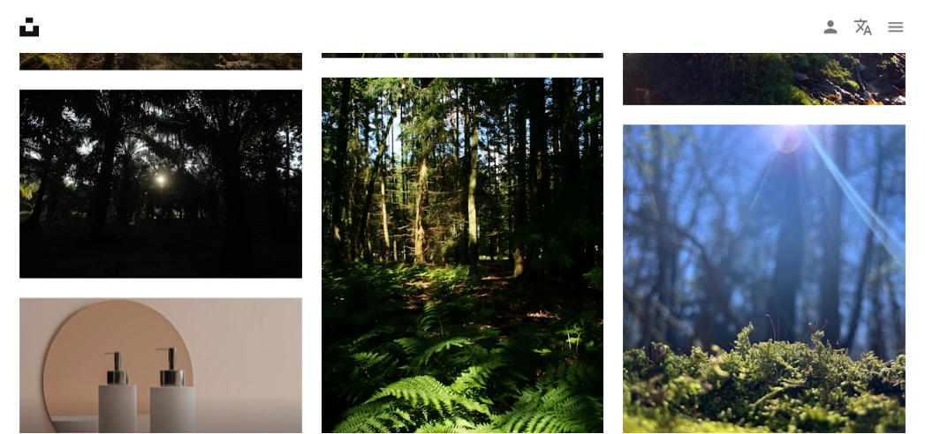
scroll to position [3034, 0]
